Goal: Find specific page/section: Find specific page/section

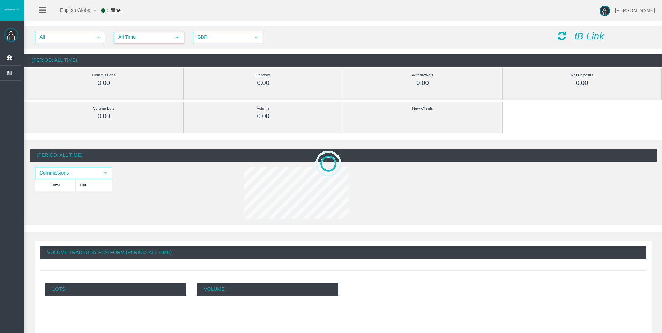
click at [172, 37] on span "select" at bounding box center [177, 37] width 13 height 11
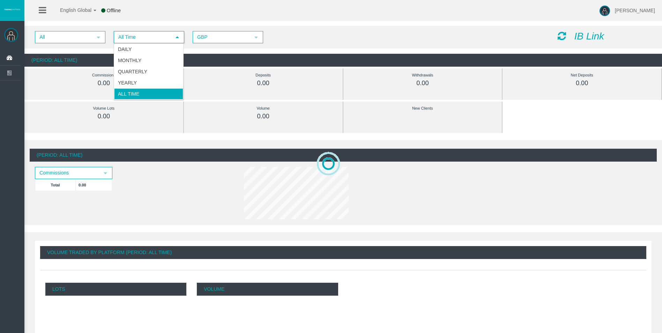
click at [169, 41] on span "All Time" at bounding box center [142, 37] width 56 height 11
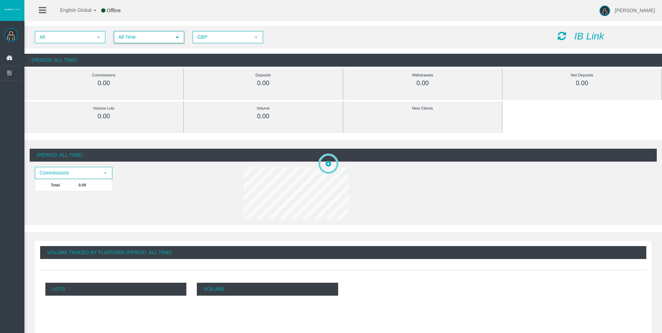
click at [160, 38] on span "All Time" at bounding box center [142, 37] width 56 height 11
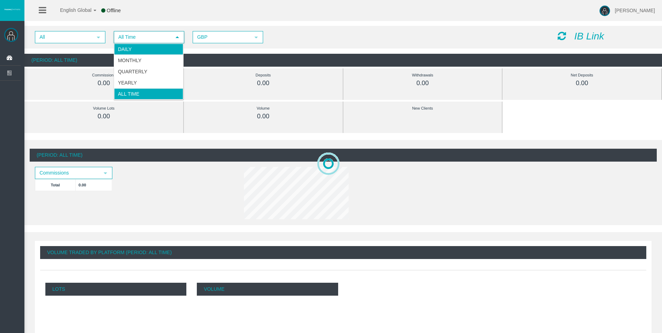
click at [164, 48] on li "Daily" at bounding box center [148, 49] width 69 height 11
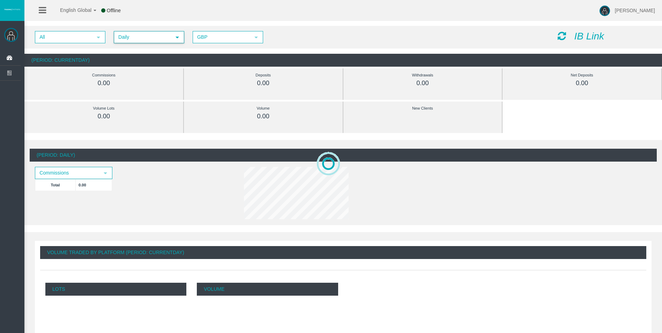
click at [562, 32] on icon at bounding box center [561, 36] width 8 height 10
click at [563, 33] on icon at bounding box center [561, 36] width 8 height 10
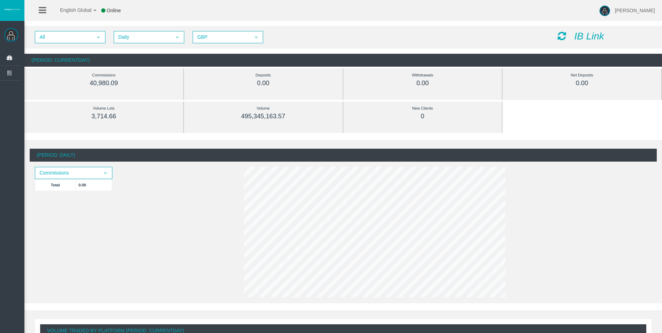
click at [560, 35] on icon at bounding box center [561, 36] width 8 height 10
